Goal: Use online tool/utility: Utilize a website feature to perform a specific function

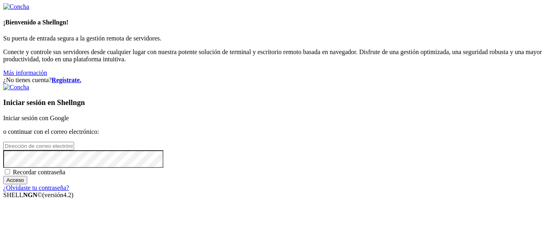
click at [69, 114] on font "Iniciar sesión con Google" at bounding box center [36, 117] width 66 height 7
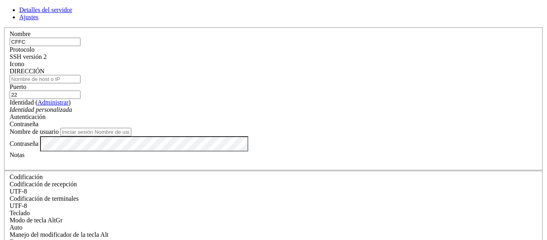
type input "CFFC"
click at [80, 83] on input "DIRECCIÓN" at bounding box center [45, 79] width 71 height 8
paste input "[TECHNICAL_ID]"
type input "[TECHNICAL_ID]"
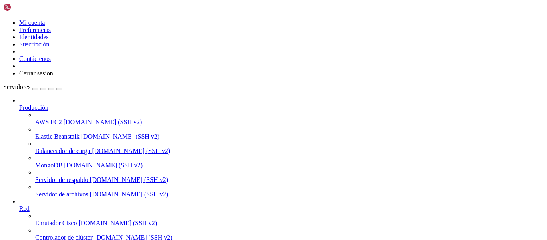
scroll to position [104, 0]
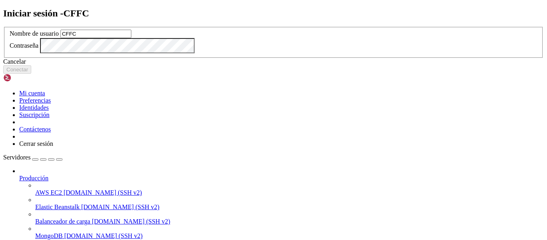
type input "CFFC"
click at [28, 72] on font "Conectar" at bounding box center [17, 69] width 22 height 6
